Goal: Information Seeking & Learning: Learn about a topic

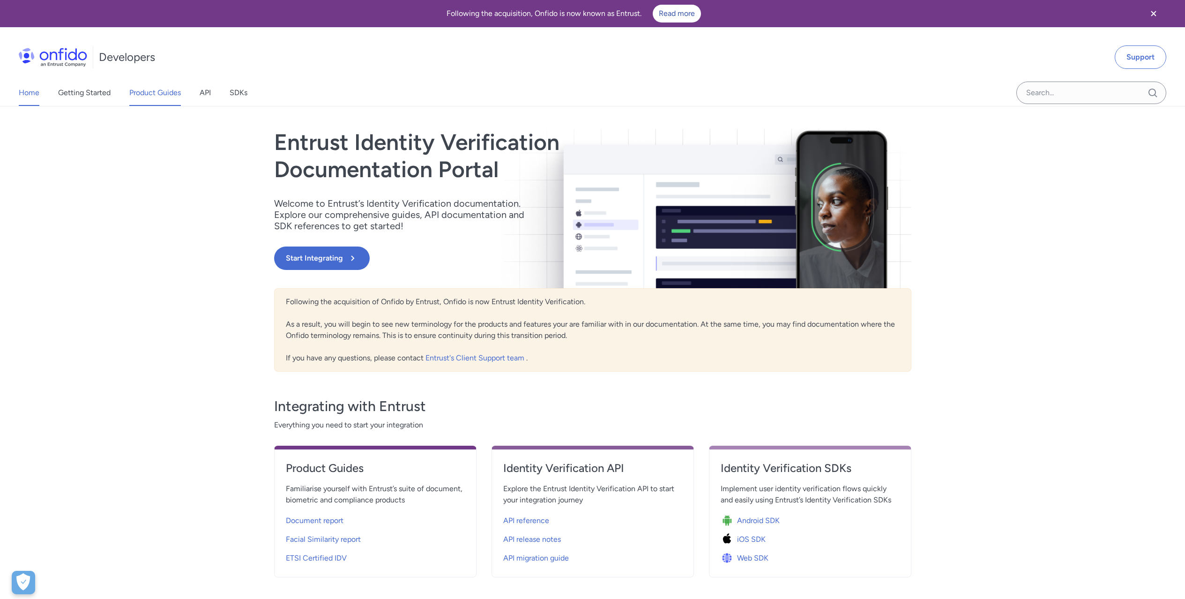
click at [149, 90] on link "Product Guides" at bounding box center [155, 93] width 52 height 26
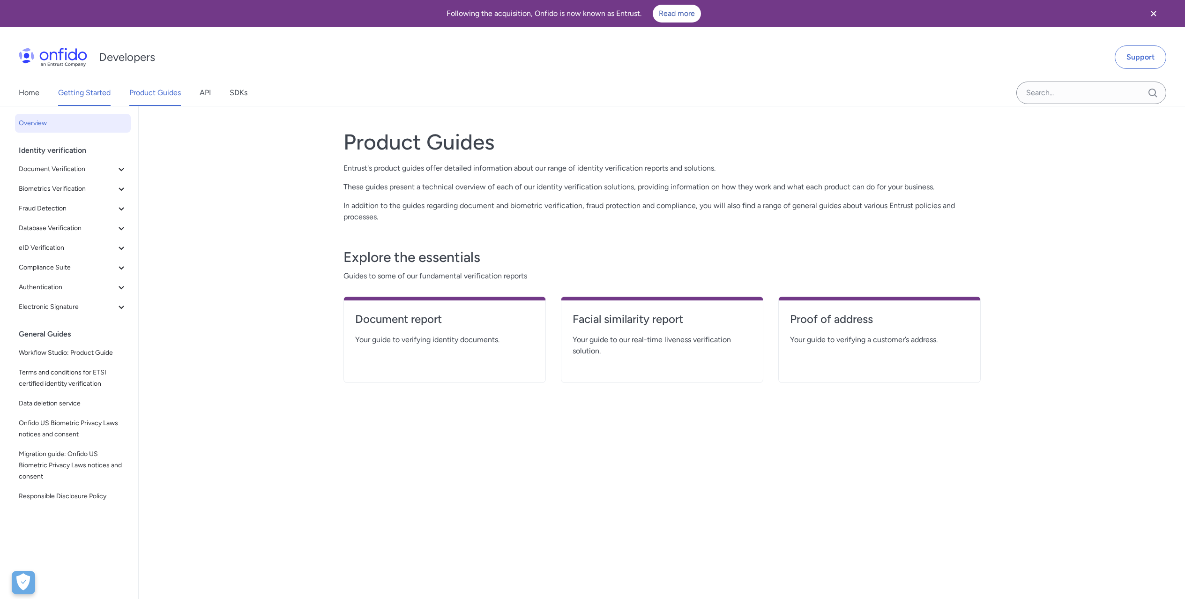
click at [81, 94] on link "Getting Started" at bounding box center [84, 93] width 53 height 26
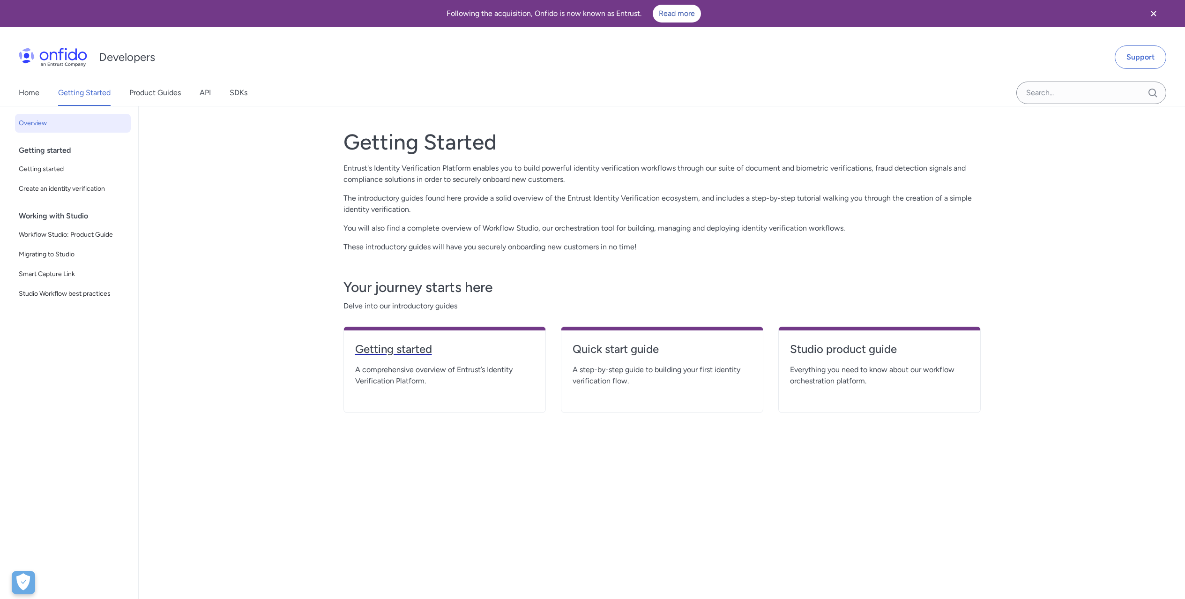
click at [401, 349] on h4 "Getting started" at bounding box center [444, 349] width 179 height 15
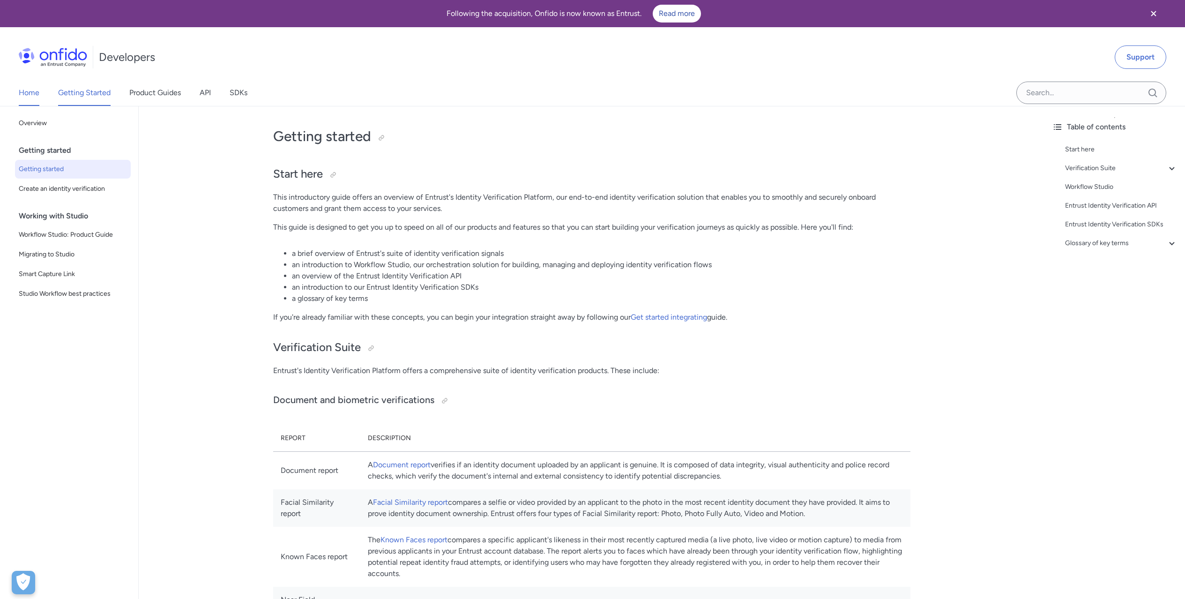
click at [26, 92] on link "Home" at bounding box center [29, 93] width 21 height 26
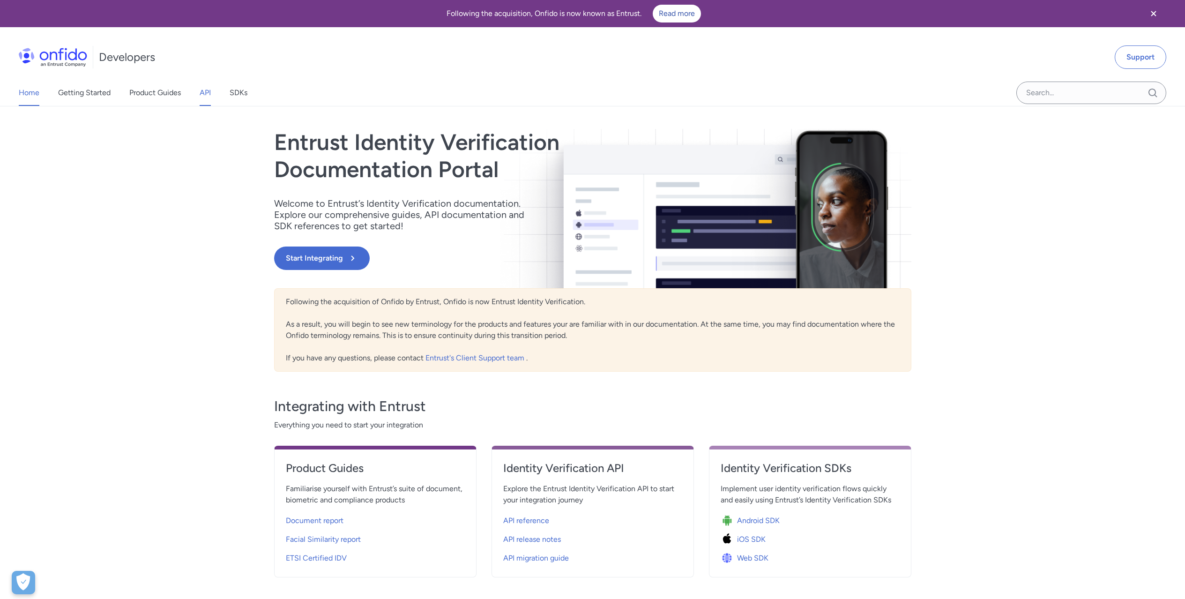
click at [208, 95] on link "API" at bounding box center [205, 93] width 11 height 26
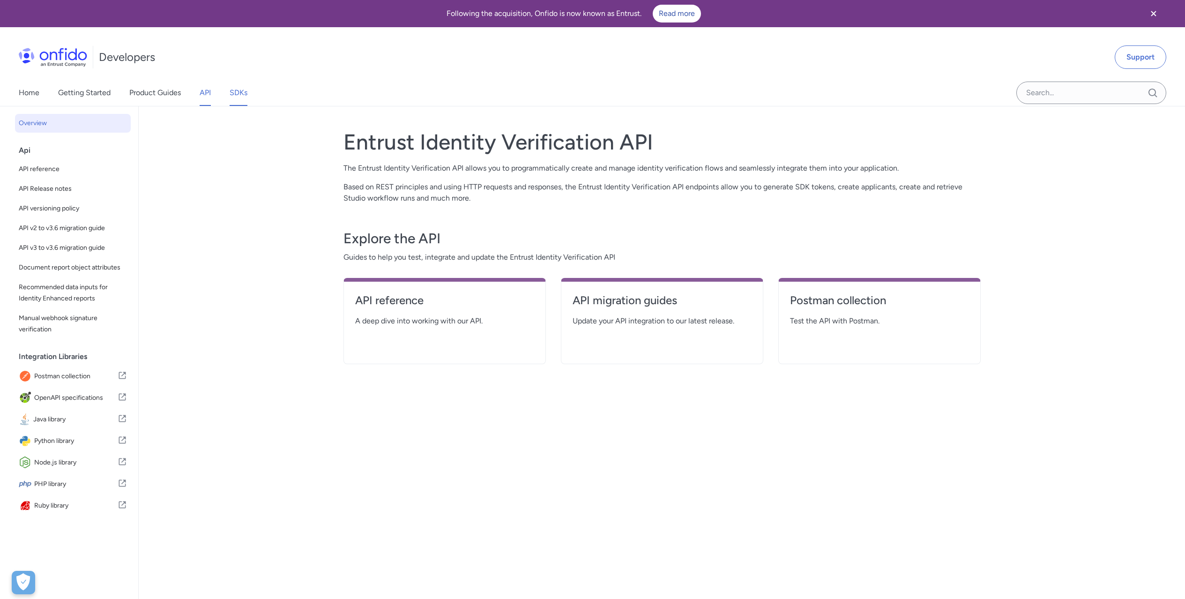
click at [239, 93] on link "SDKs" at bounding box center [239, 93] width 18 height 26
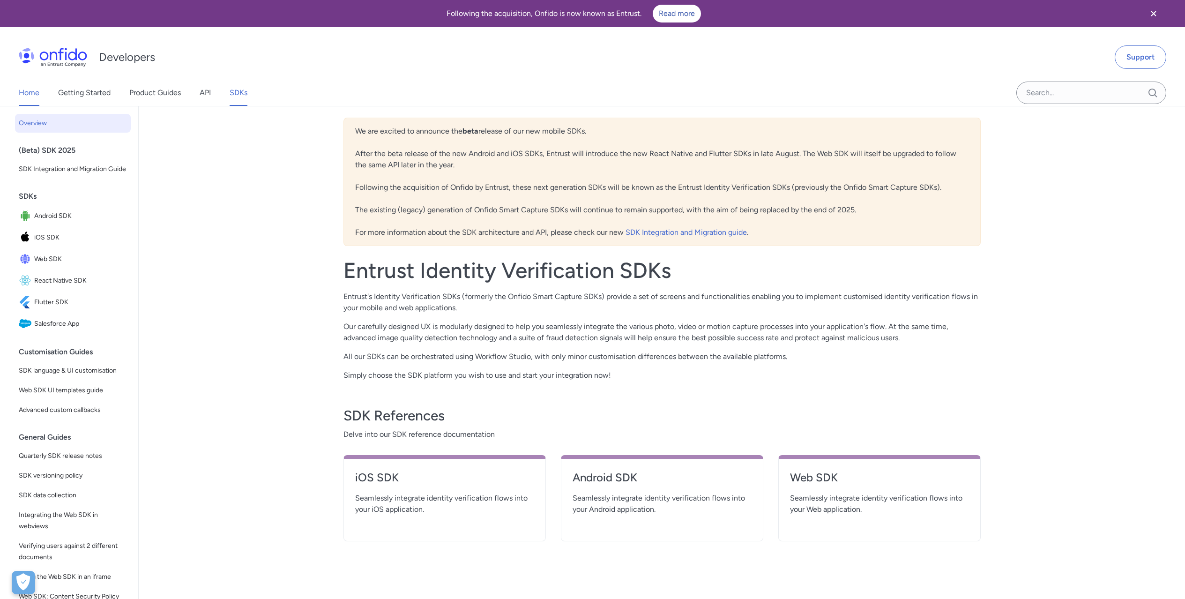
click at [33, 90] on link "Home" at bounding box center [29, 93] width 21 height 26
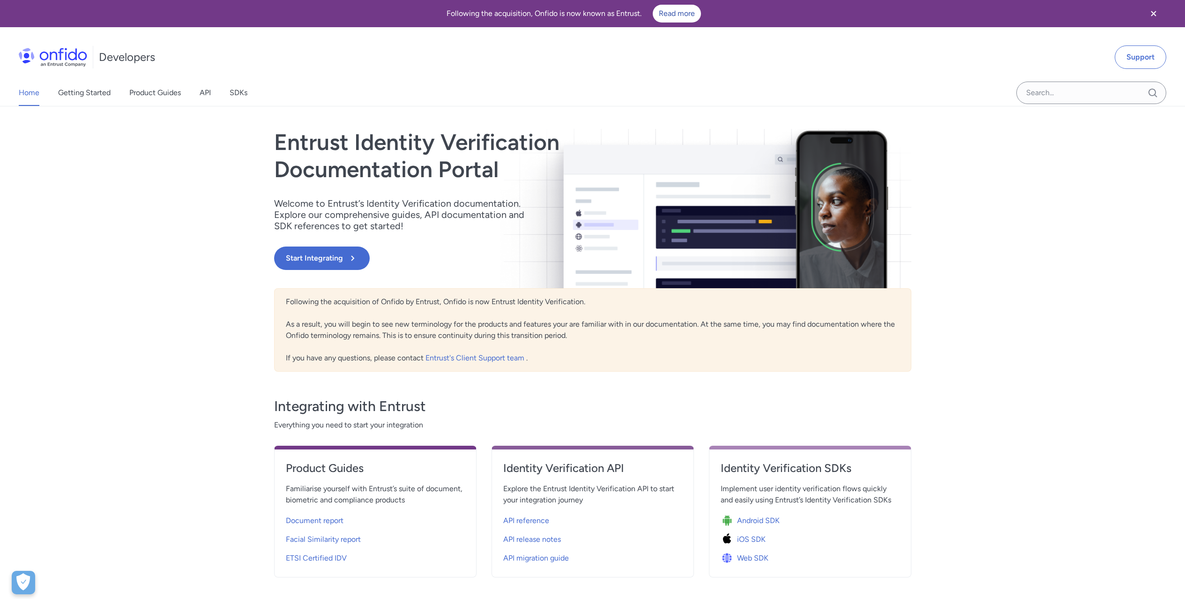
click at [629, 14] on div "Following the acquisition, Onfido is now known as Entrust. Read more" at bounding box center [573, 14] width 1125 height 18
click at [446, 359] on link "Entrust's Client Support team" at bounding box center [476, 357] width 101 height 9
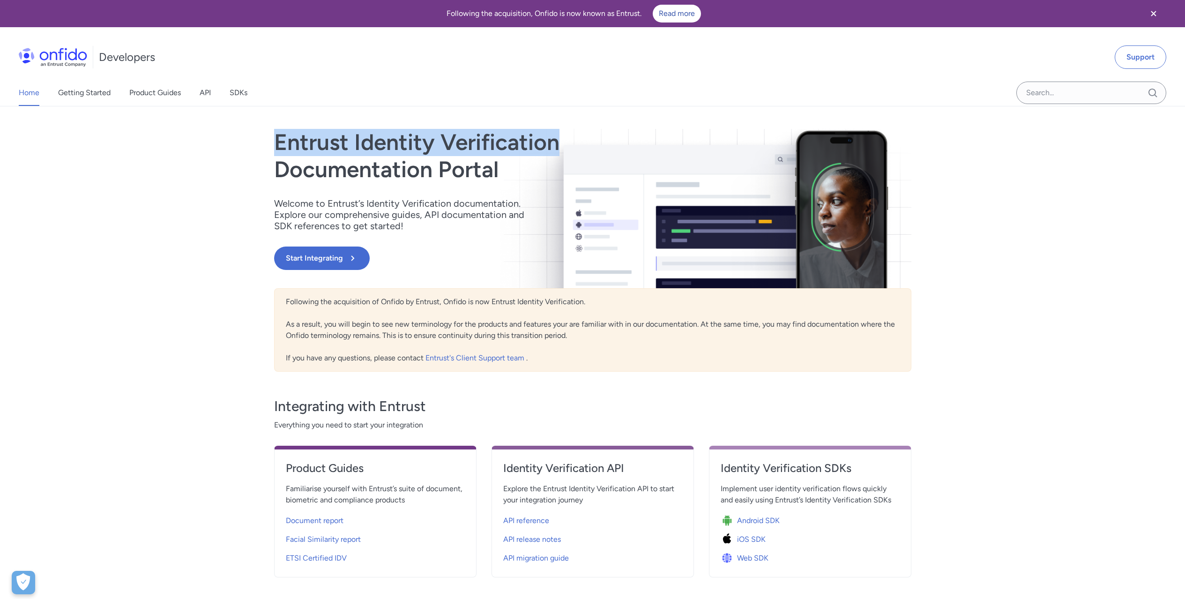
drag, startPoint x: 275, startPoint y: 143, endPoint x: 557, endPoint y: 149, distance: 282.3
click at [557, 149] on h1 "Entrust Identity Verification Documentation Portal" at bounding box center [497, 156] width 446 height 54
copy h1 "Entrust Identity Verification"
